Goal: Information Seeking & Learning: Learn about a topic

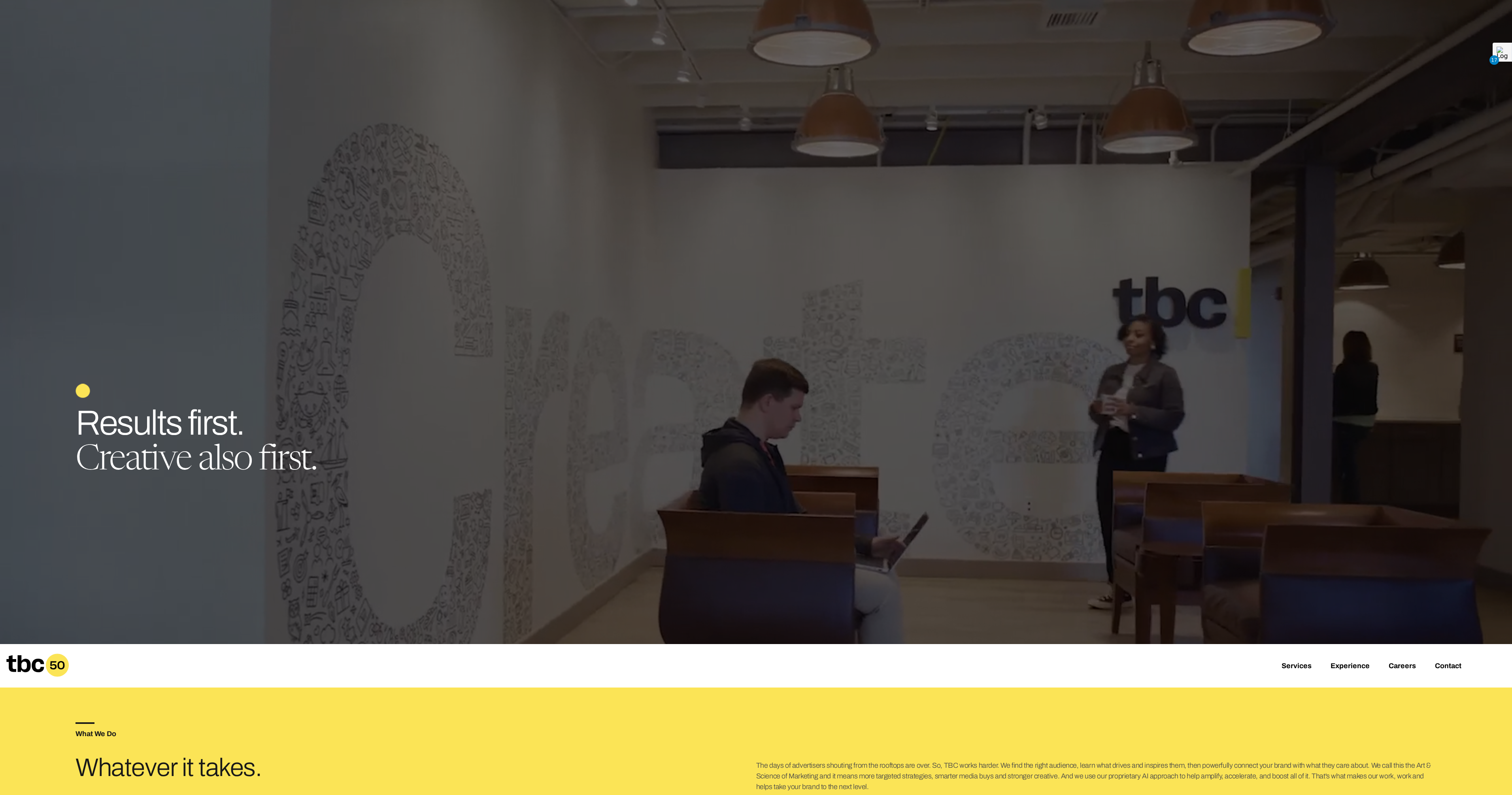
scroll to position [112, 0]
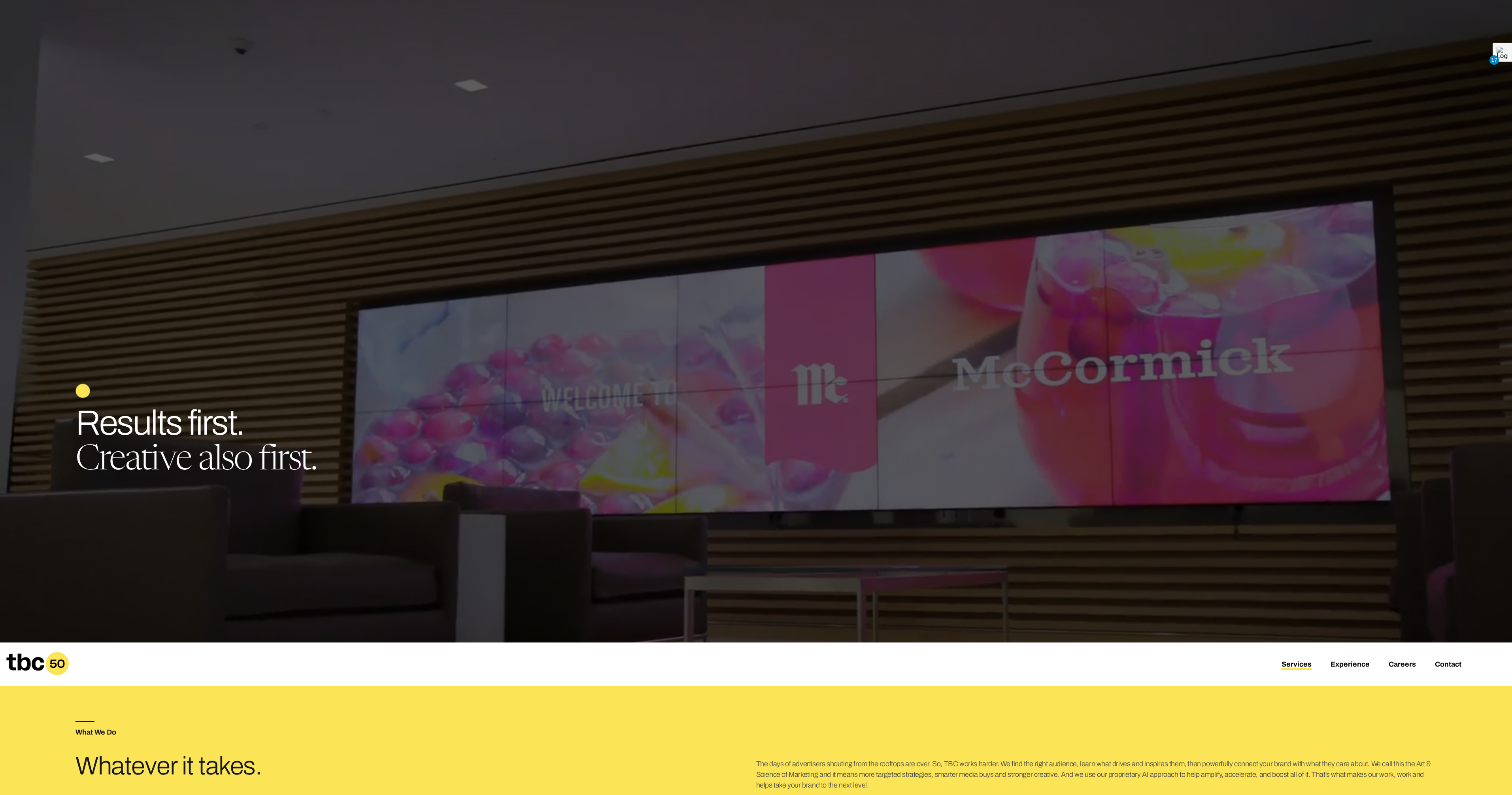
click at [1285, 661] on link "Services" at bounding box center [1296, 665] width 30 height 9
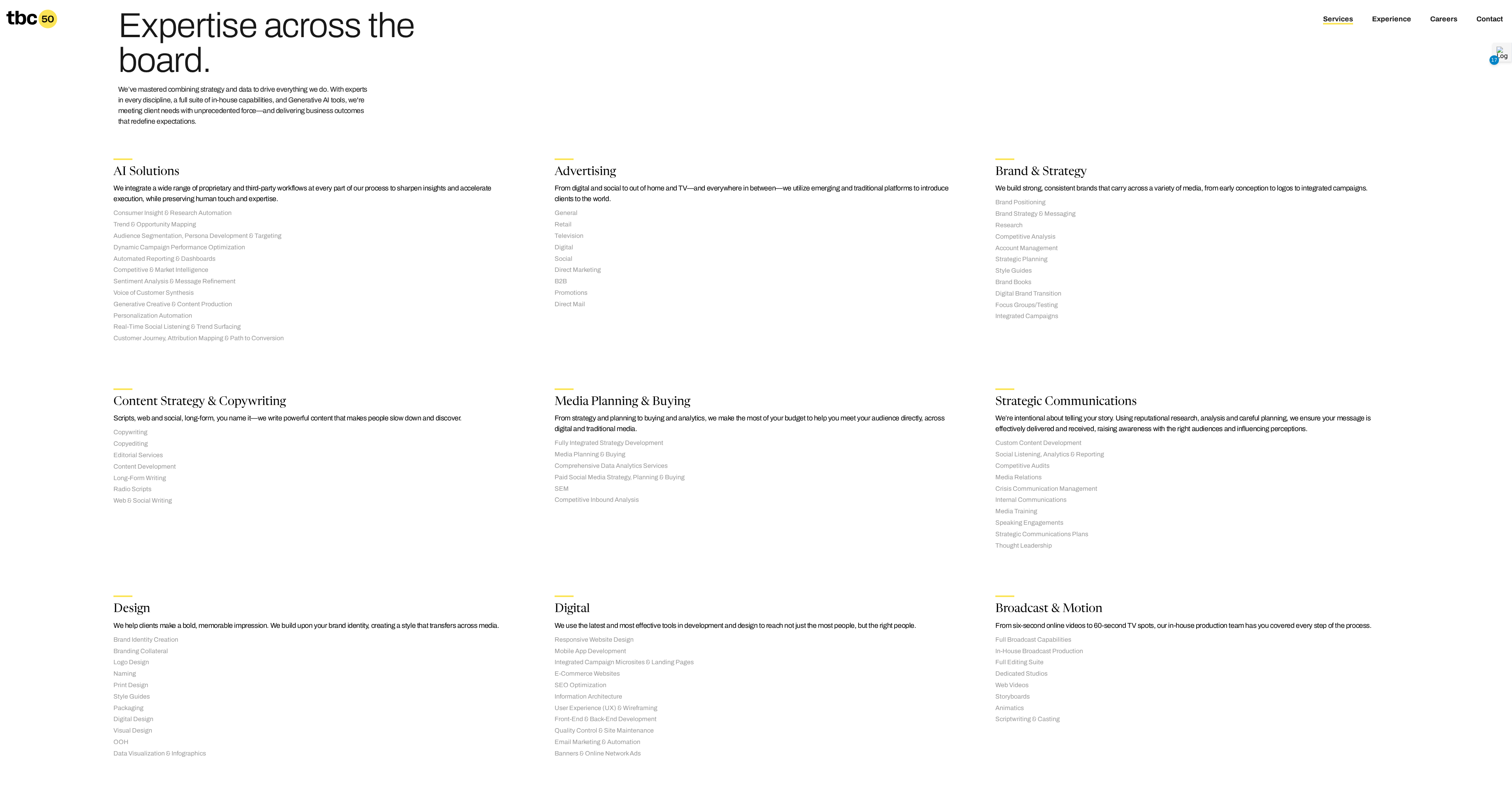
scroll to position [90, 0]
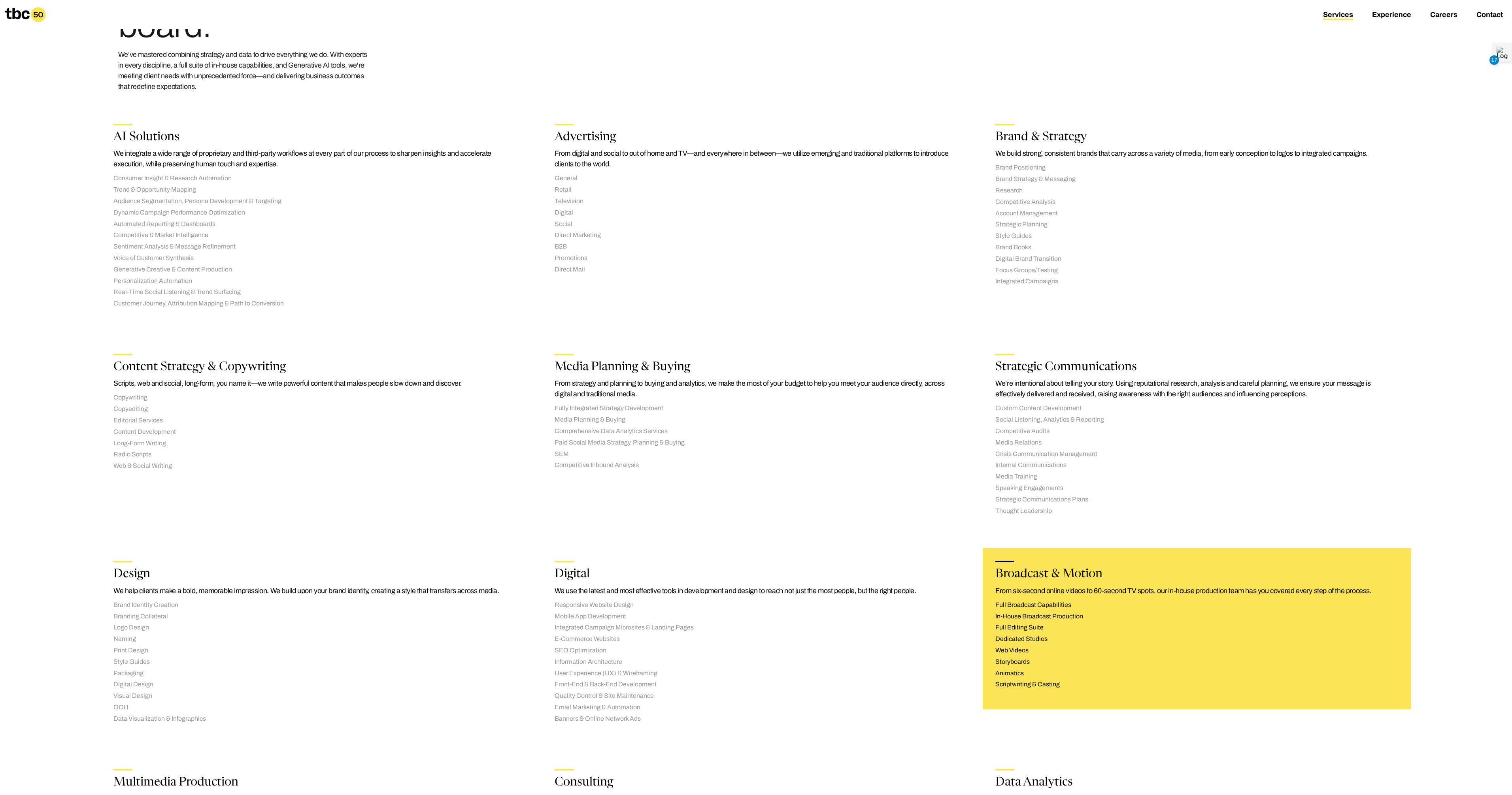
click at [1020, 616] on li "In-House Broadcast Production" at bounding box center [1197, 617] width 403 height 8
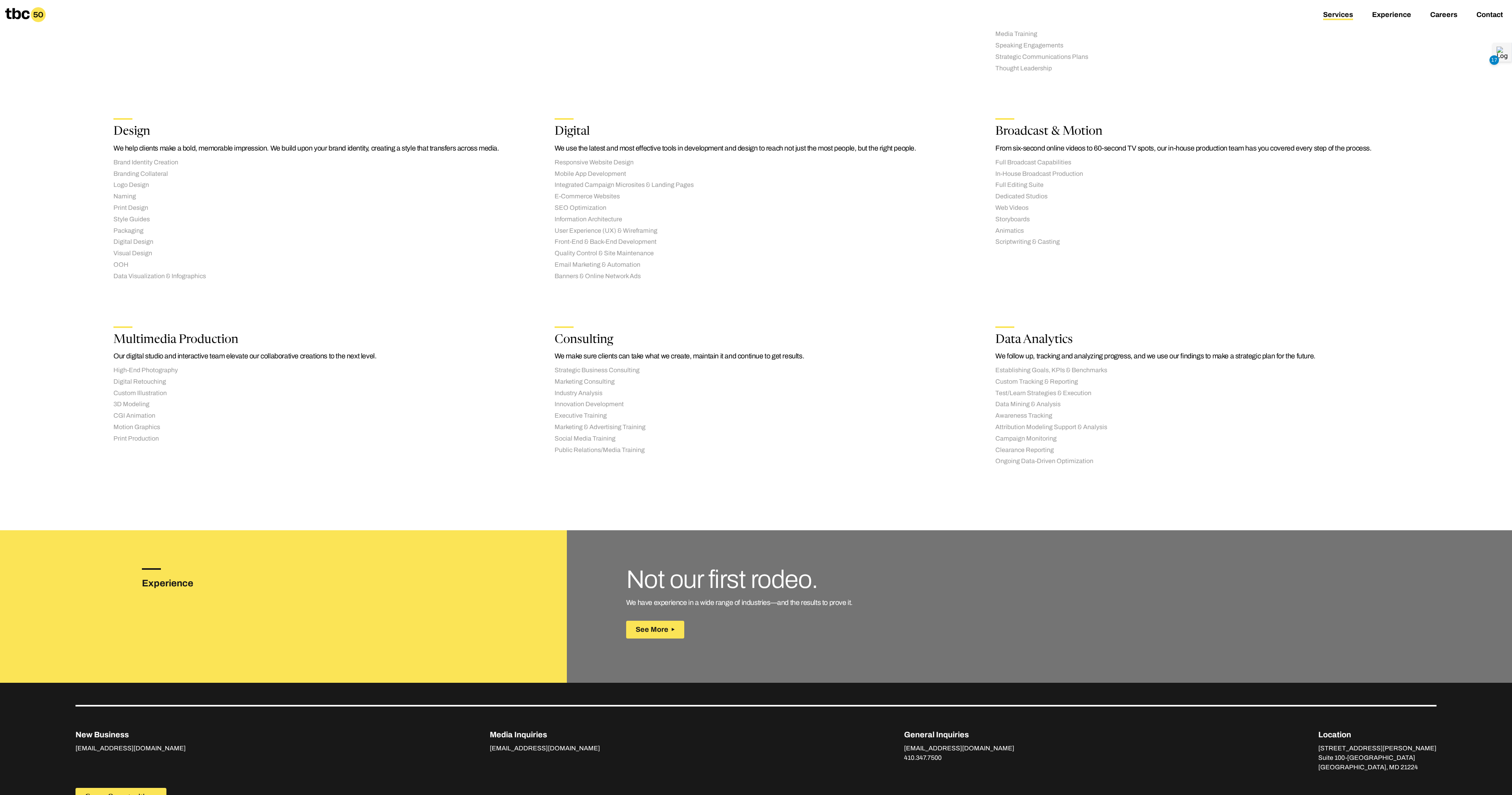
scroll to position [603, 0]
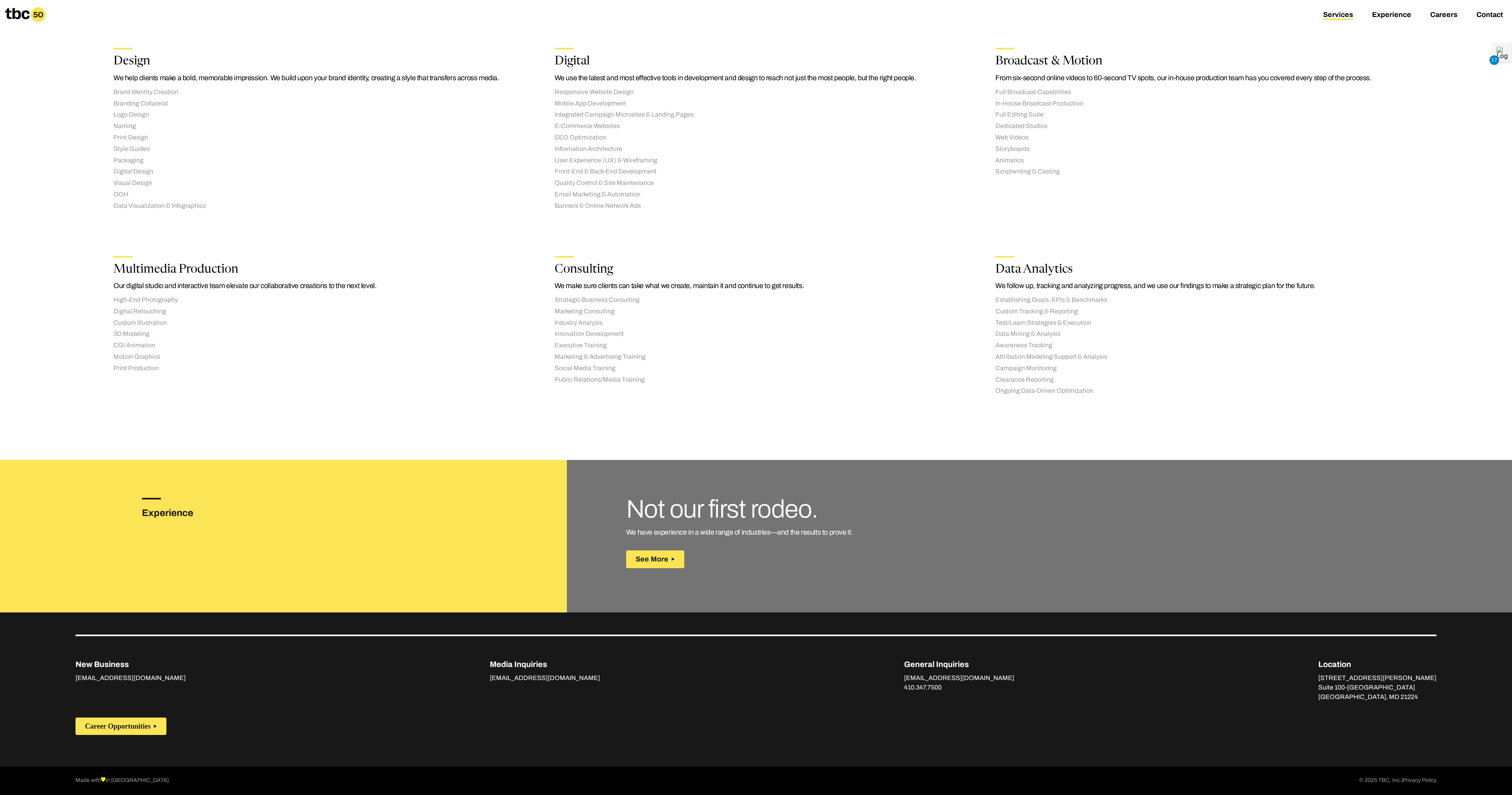
drag, startPoint x: 461, startPoint y: 631, endPoint x: 456, endPoint y: 632, distance: 5.1
click at [461, 631] on div "New Business [EMAIL_ADDRESS][DOMAIN_NAME] Media Inquiries [EMAIL_ADDRESS][DOMAI…" at bounding box center [756, 660] width 1512 height 96
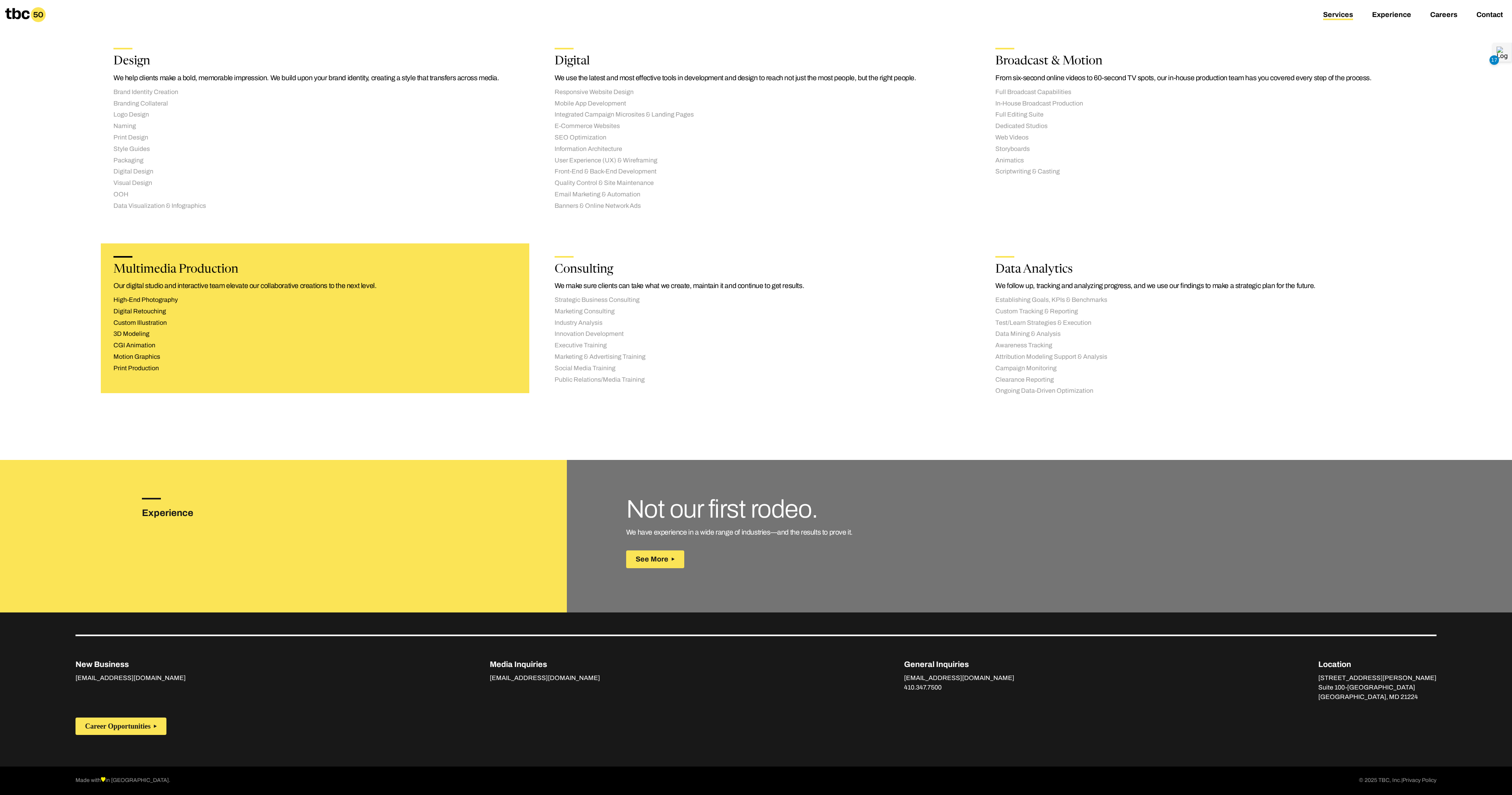
drag, startPoint x: 284, startPoint y: 297, endPoint x: 289, endPoint y: 298, distance: 5.1
click at [285, 297] on li "High-End Photography" at bounding box center [315, 300] width 403 height 8
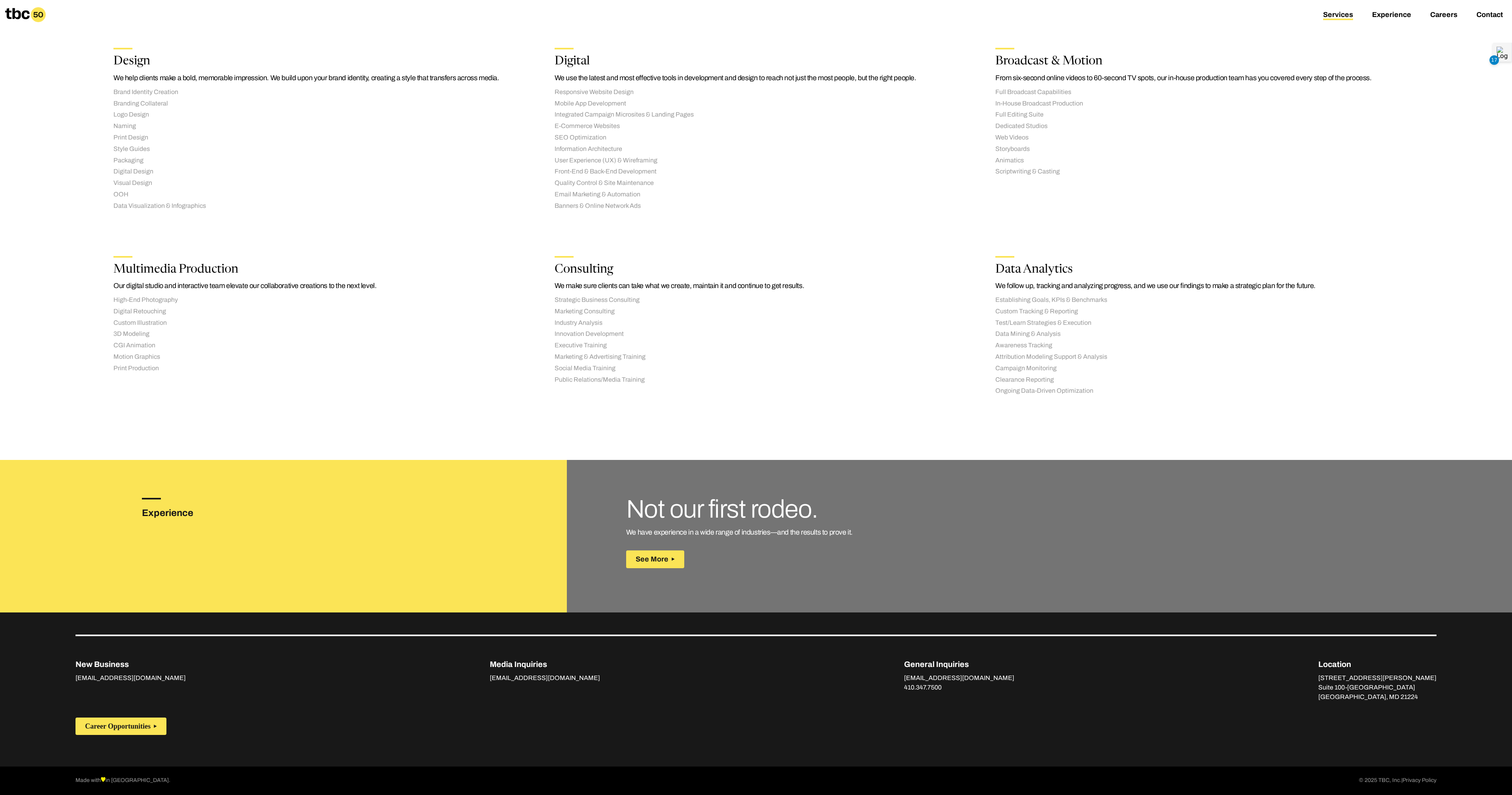
click at [160, 510] on h3 "Experience" at bounding box center [180, 513] width 76 height 14
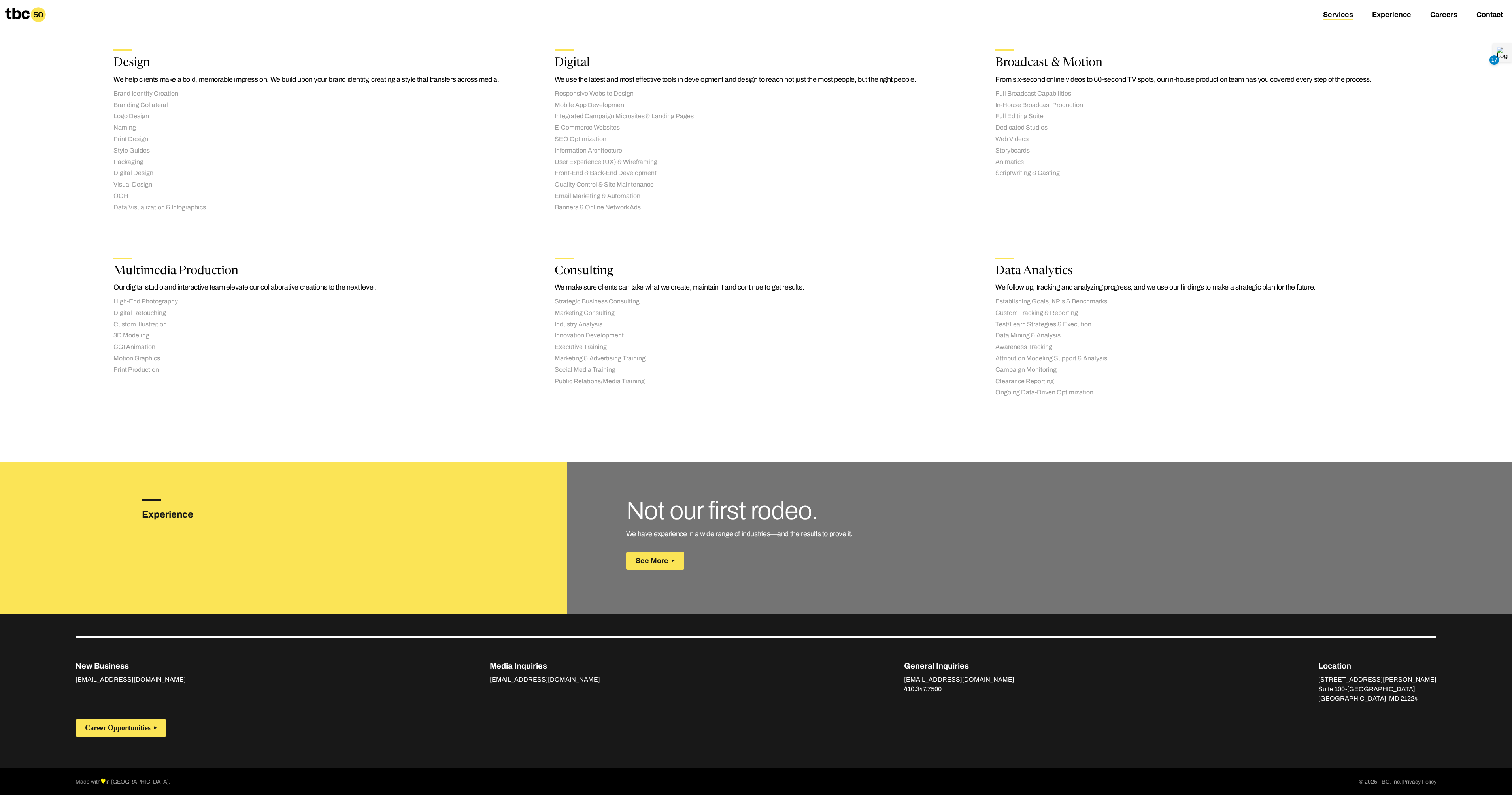
drag, startPoint x: 160, startPoint y: 513, endPoint x: 249, endPoint y: 486, distance: 93.0
click at [162, 512] on h3 "Experience" at bounding box center [180, 515] width 76 height 14
click at [662, 566] on button "See More" at bounding box center [655, 561] width 58 height 18
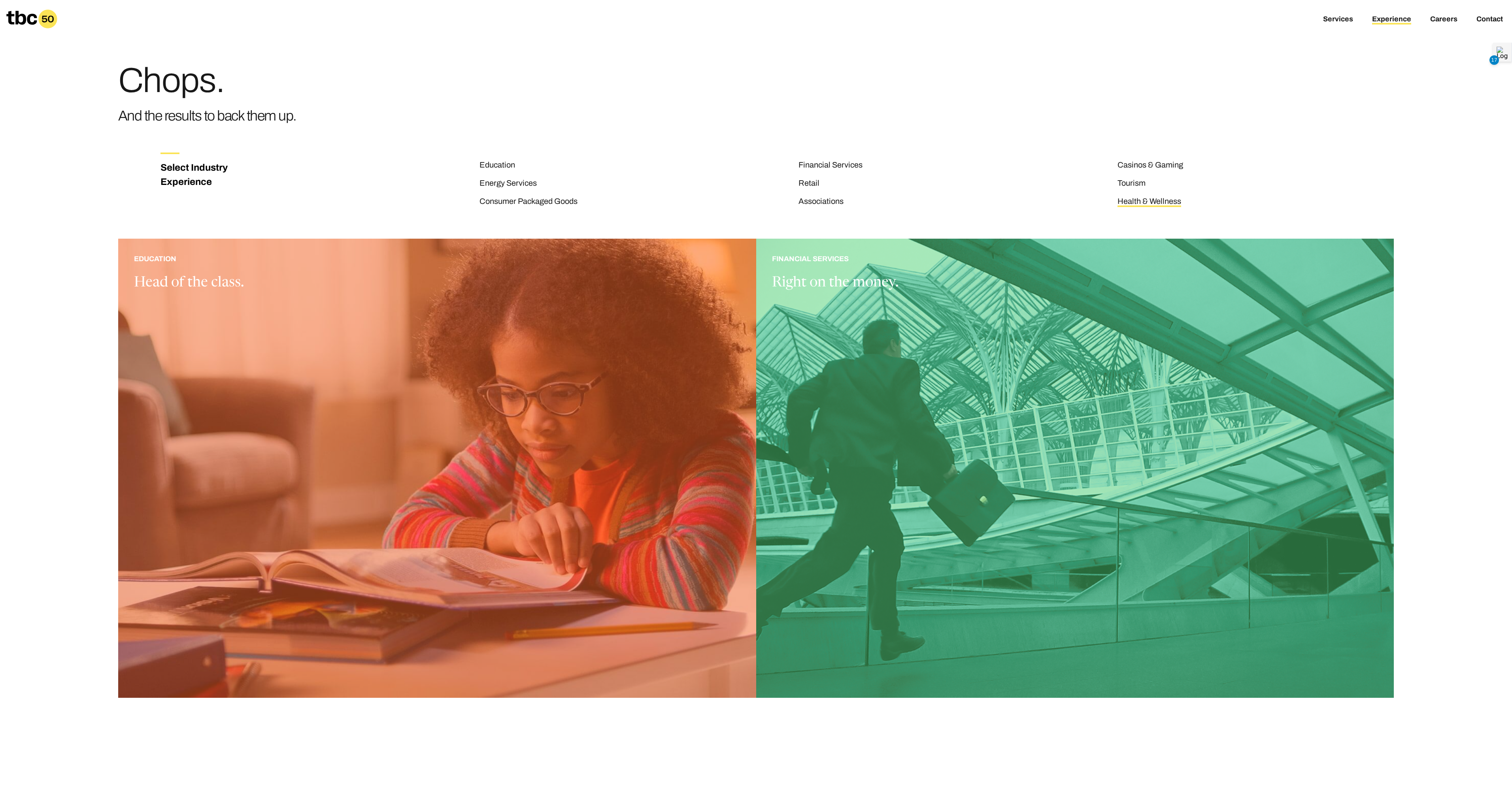
click at [1136, 201] on link "Health & Wellness" at bounding box center [1149, 202] width 63 height 11
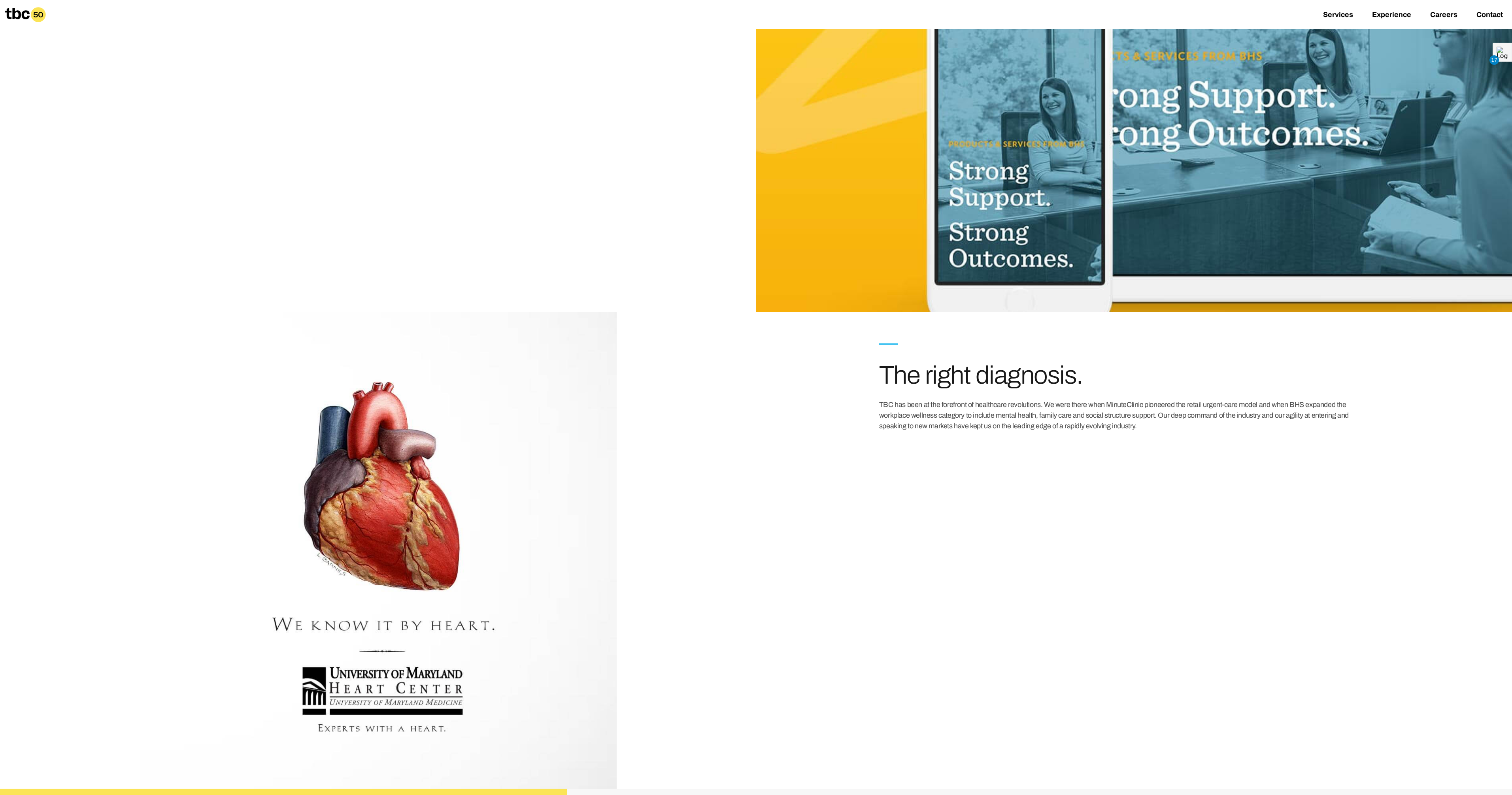
scroll to position [1635, 0]
